Goal: Transaction & Acquisition: Purchase product/service

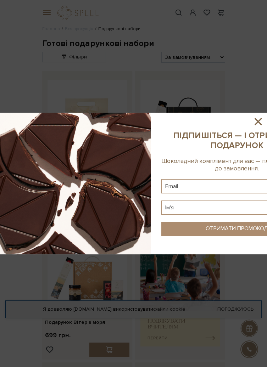
click at [262, 118] on icon at bounding box center [258, 121] width 12 height 12
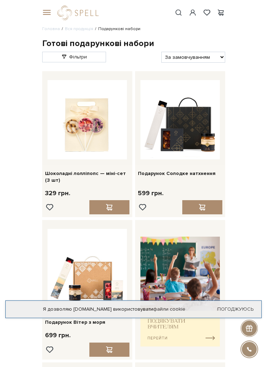
click at [206, 54] on select "За замовчуванням За Ціною (зростання) За Ціною (зменшення) Новинки За популярні…" at bounding box center [193, 57] width 64 height 11
select select "[URL][DOMAIN_NAME]"
click at [161, 52] on select "За замовчуванням За Ціною (зростання) За Ціною (зменшення) Новинки За популярні…" at bounding box center [193, 57] width 64 height 11
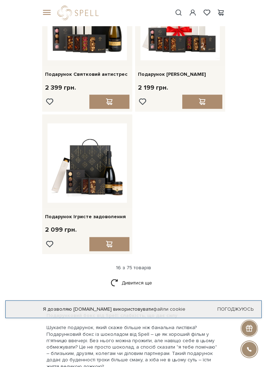
scroll to position [1119, 0]
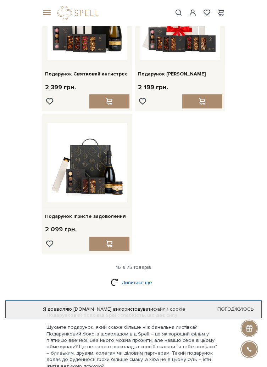
click at [124, 276] on link "Дивитися ще" at bounding box center [133, 282] width 46 height 12
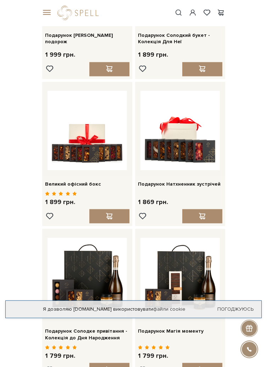
scroll to position [1442, 0]
